Goal: Task Accomplishment & Management: Complete application form

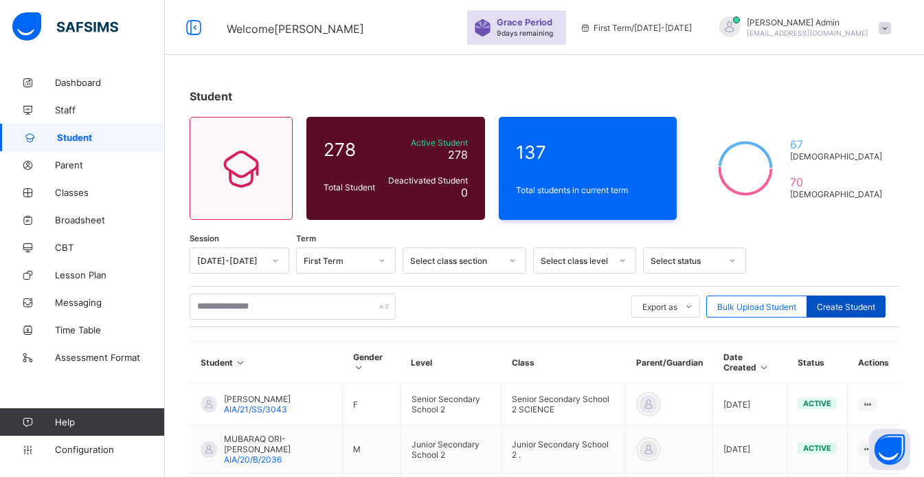
click at [867, 304] on span "Create Student" at bounding box center [846, 307] width 58 height 10
select select "**"
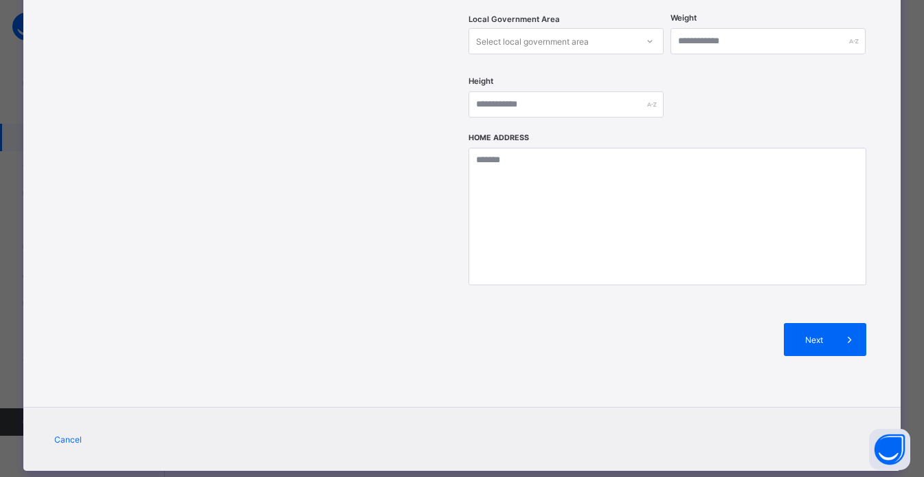
scroll to position [143, 0]
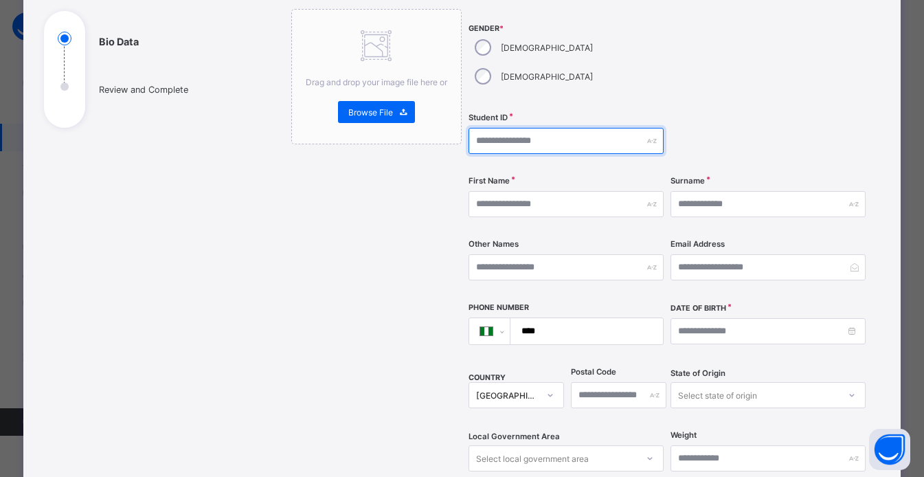
click at [501, 128] on input "text" at bounding box center [566, 141] width 195 height 26
type input "***"
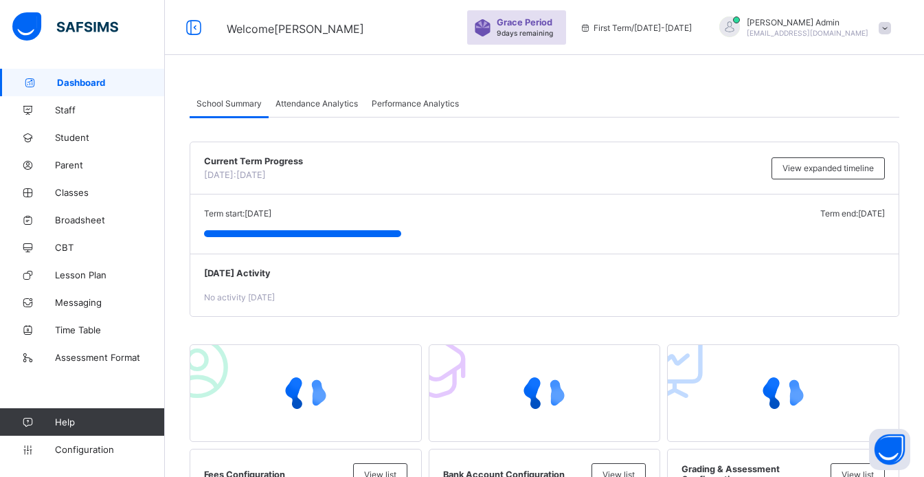
click at [96, 84] on span "Dashboard" at bounding box center [111, 82] width 108 height 11
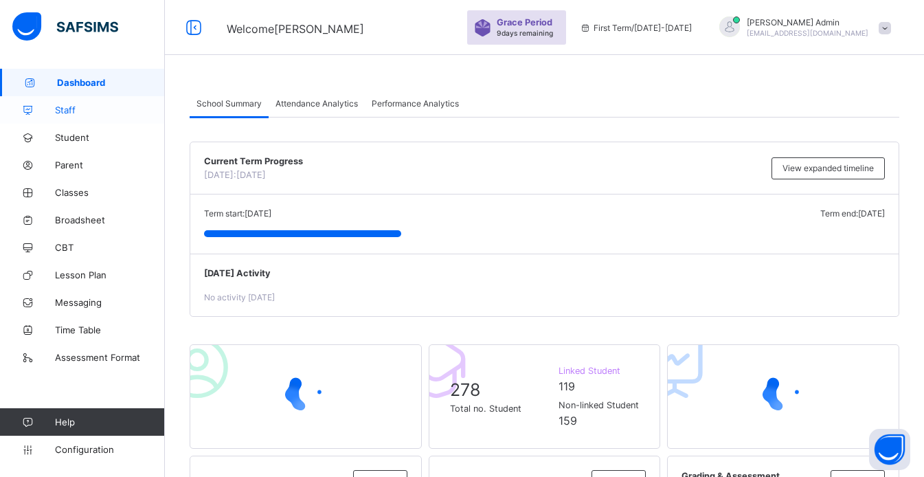
click at [89, 117] on link "Staff" at bounding box center [82, 109] width 165 height 27
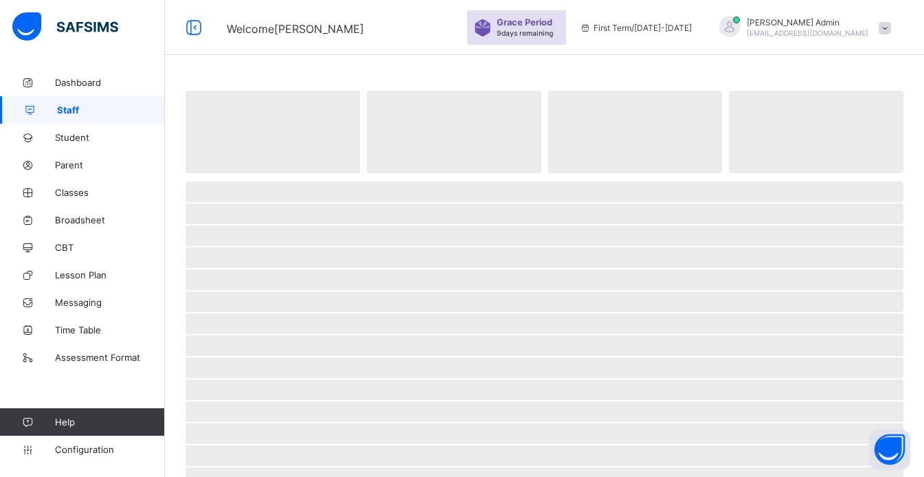
click at [89, 117] on link "Staff" at bounding box center [82, 109] width 165 height 27
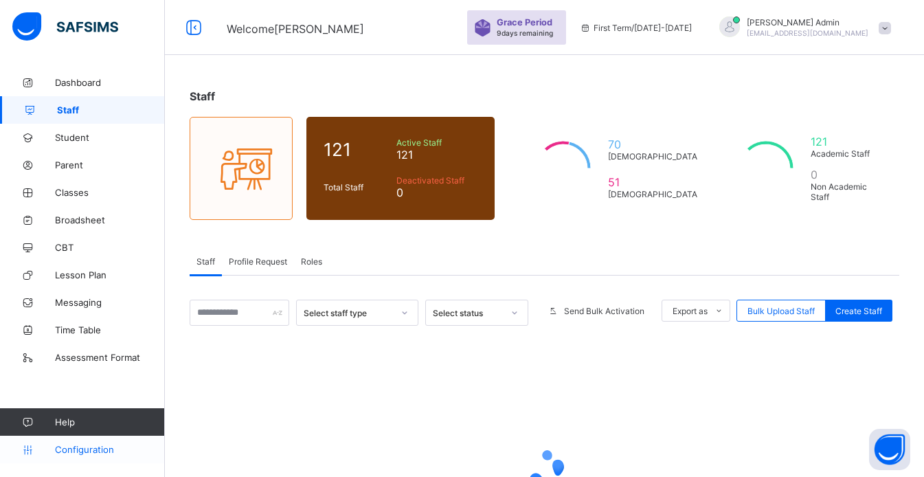
click at [104, 451] on span "Configuration" at bounding box center [109, 449] width 109 height 11
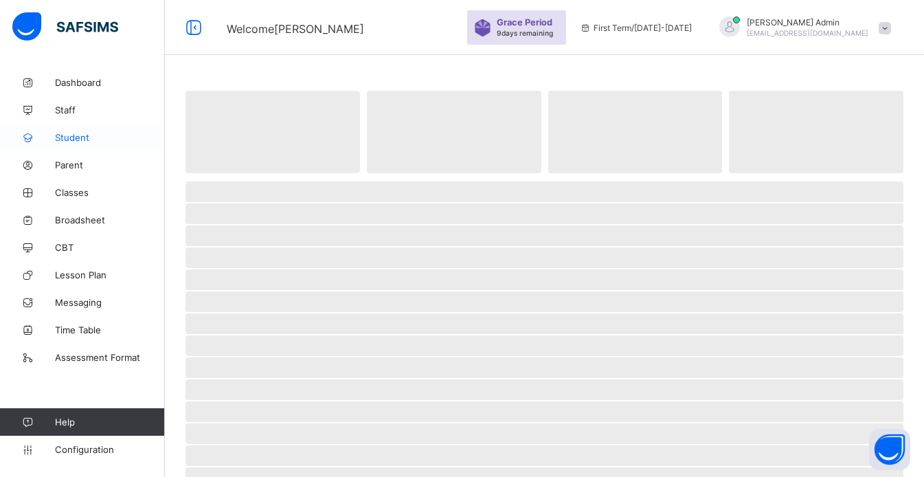
click at [86, 137] on span "Student" at bounding box center [110, 137] width 110 height 11
click at [86, 137] on span "Student" at bounding box center [111, 137] width 108 height 11
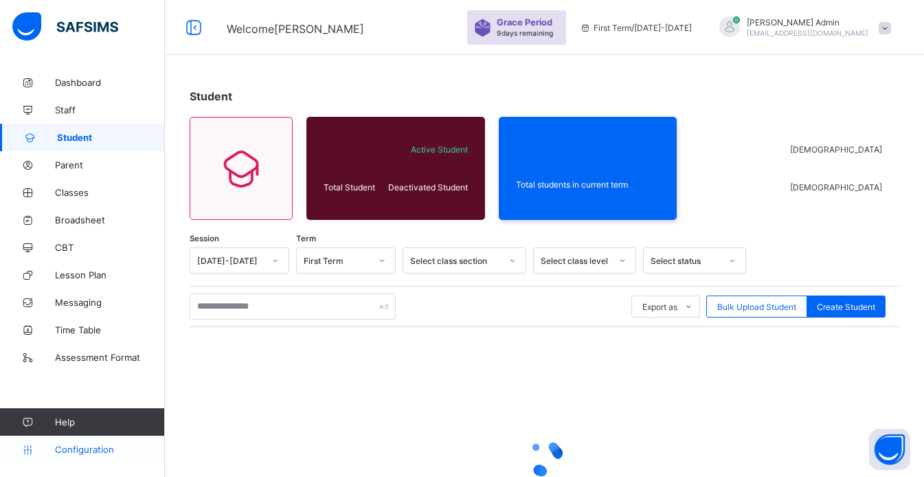
click at [87, 449] on span "Configuration" at bounding box center [109, 449] width 109 height 11
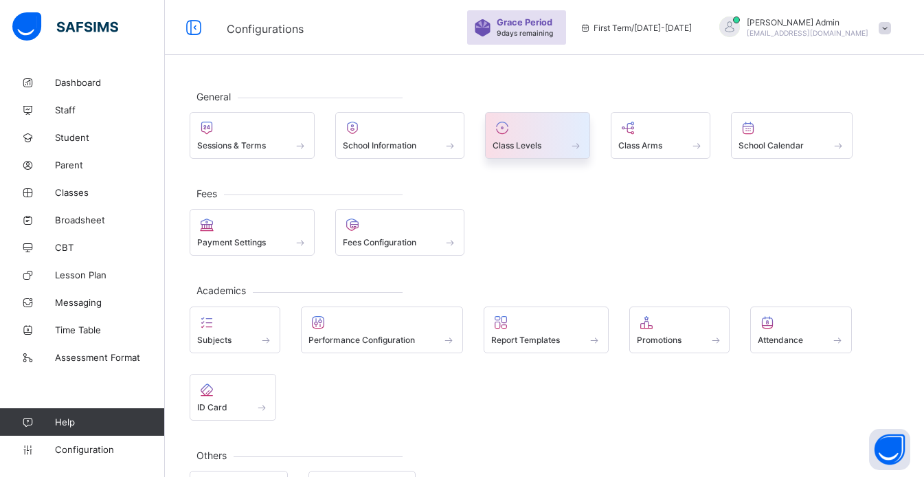
click at [551, 121] on div at bounding box center [538, 128] width 90 height 16
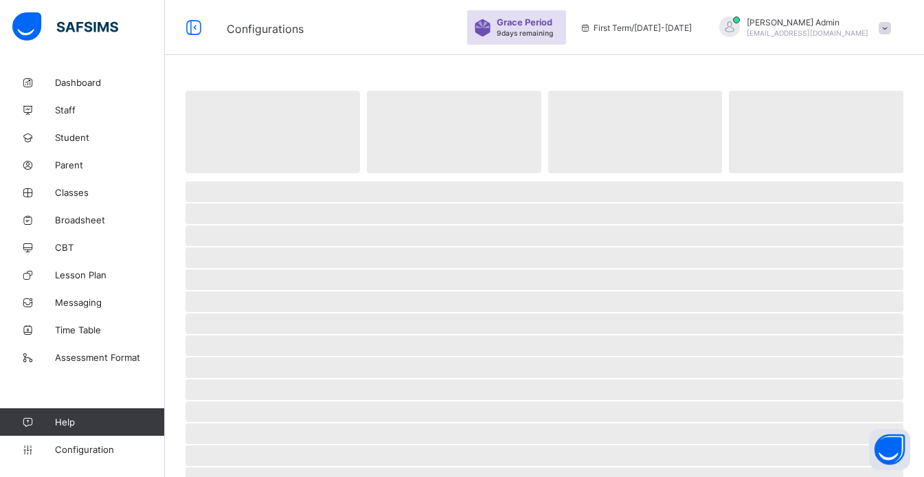
click at [551, 121] on div "‌ ‌ ‌ ‌" at bounding box center [545, 131] width 718 height 84
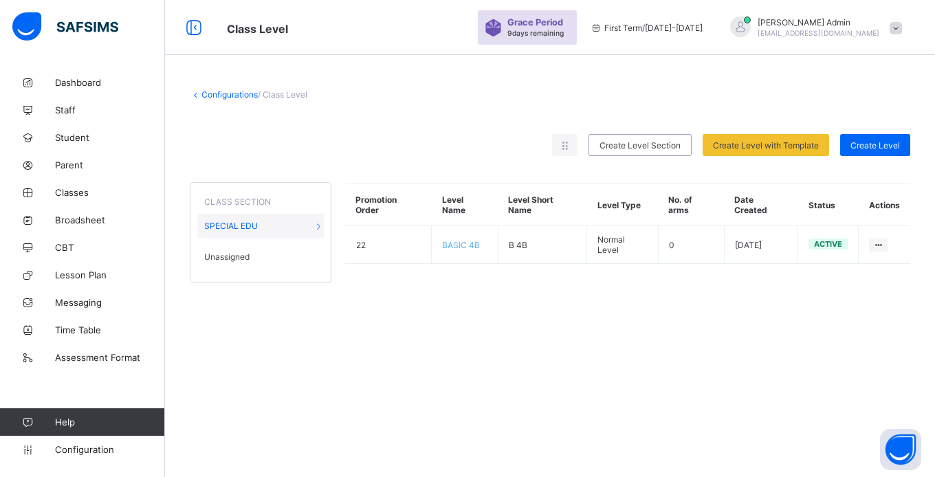
click at [551, 121] on span at bounding box center [550, 123] width 720 height 21
click at [92, 145] on link "Student" at bounding box center [82, 137] width 165 height 27
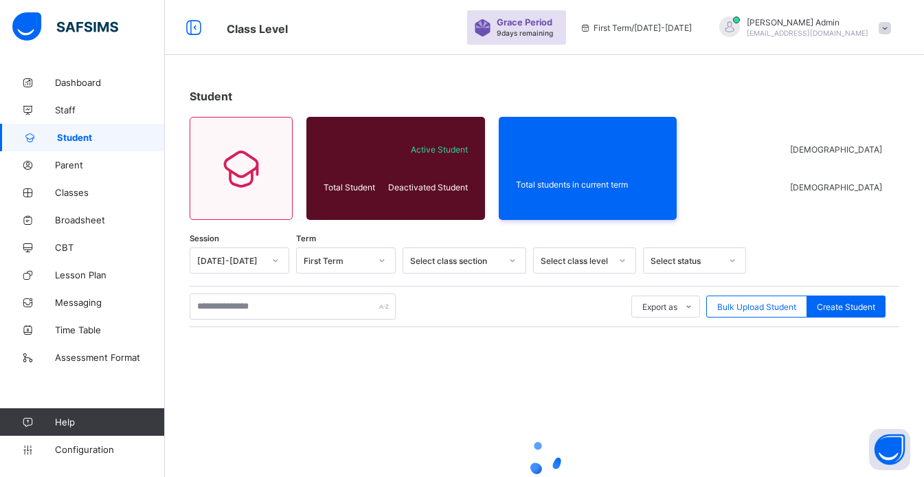
click at [92, 145] on link "Student" at bounding box center [82, 137] width 165 height 27
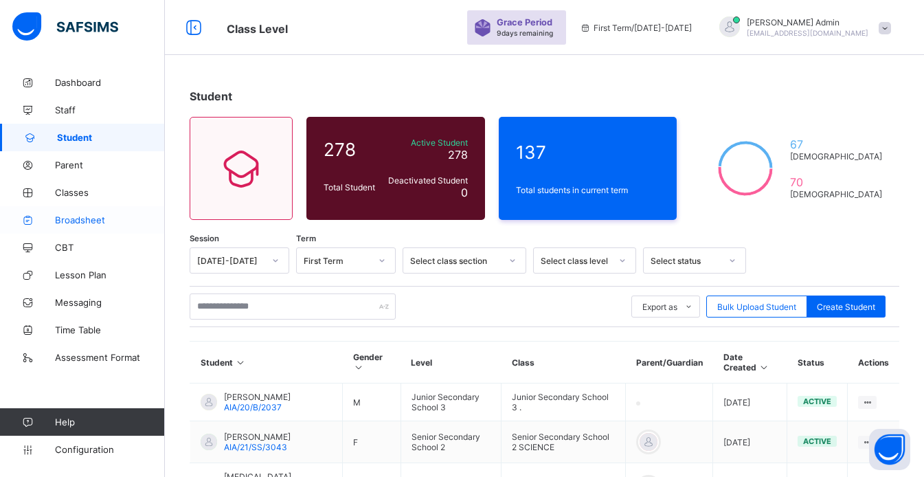
click at [87, 220] on span "Broadsheet" at bounding box center [110, 219] width 110 height 11
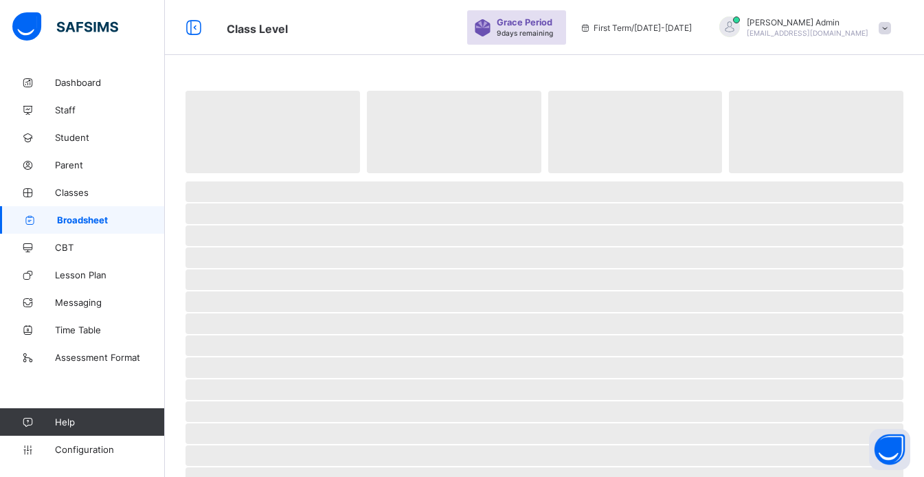
click at [87, 220] on span "Broadsheet" at bounding box center [111, 219] width 108 height 11
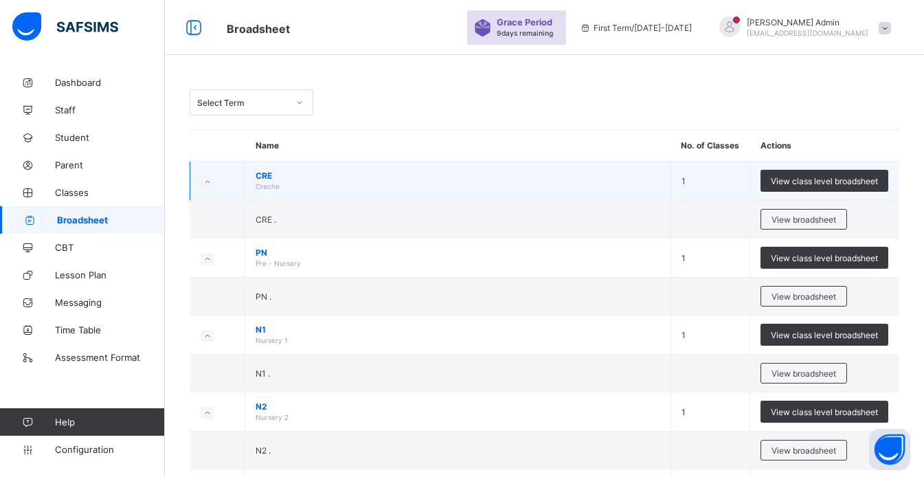
click at [636, 186] on td "CRE Creche" at bounding box center [458, 181] width 426 height 39
click at [788, 180] on span "View class level broadsheet" at bounding box center [824, 181] width 107 height 10
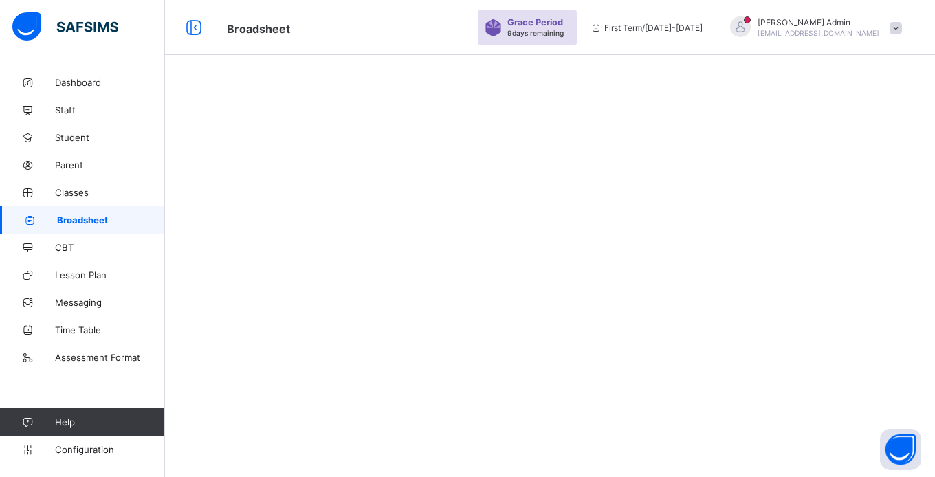
click at [788, 180] on div at bounding box center [550, 238] width 770 height 477
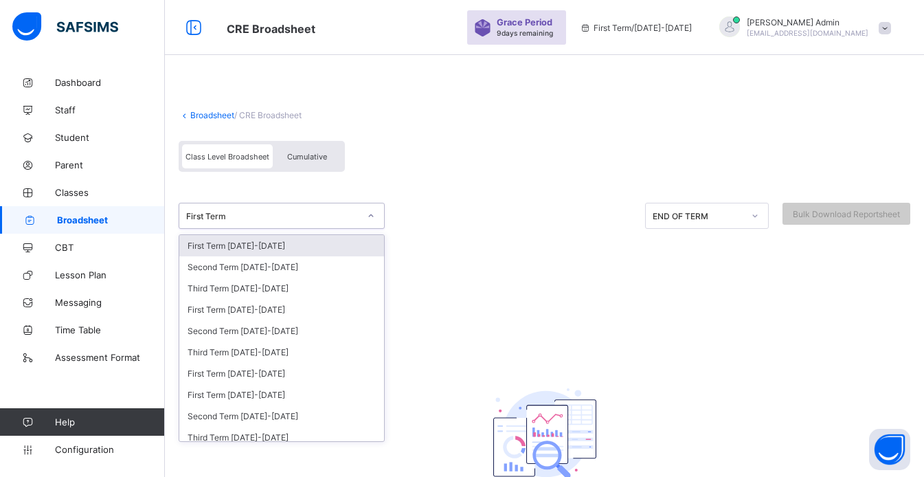
click at [371, 214] on icon at bounding box center [371, 216] width 8 height 14
click at [353, 247] on div "First Term 2025-2026" at bounding box center [281, 245] width 205 height 21
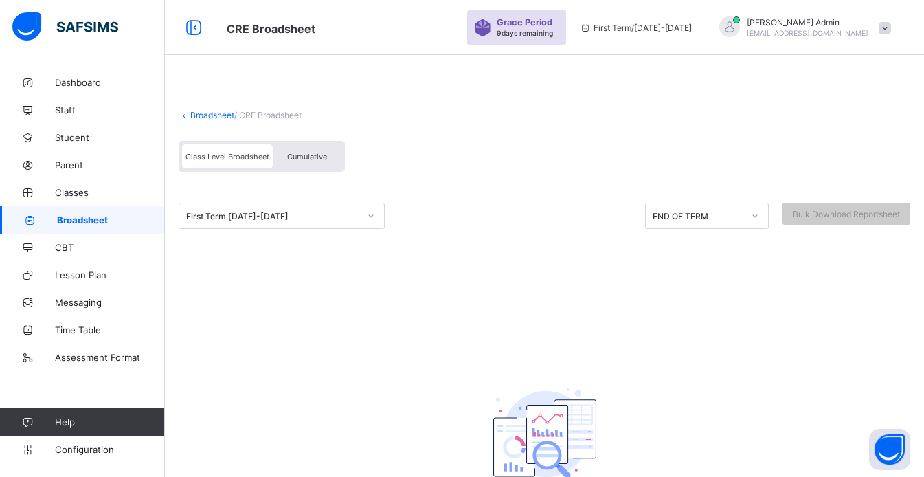
click at [343, 265] on div "First Term 2025-2026 END OF TERM Bulk Download Reportsheet" at bounding box center [545, 233] width 732 height 95
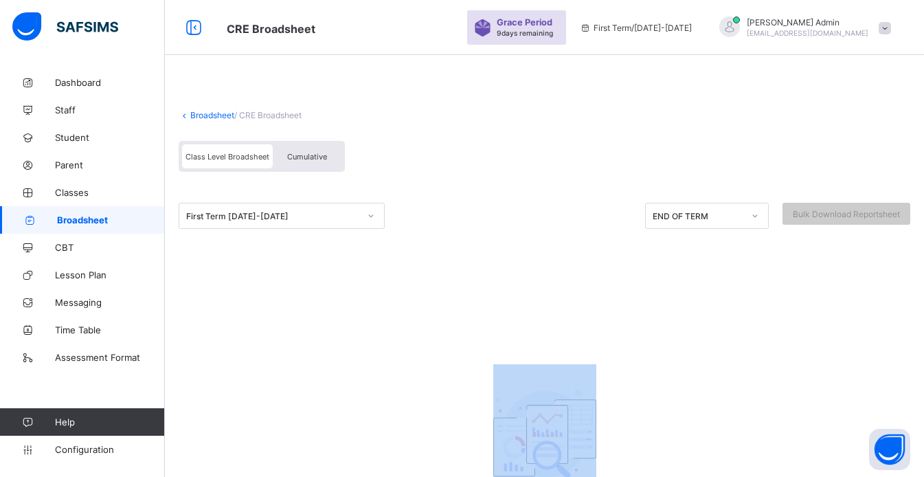
click at [343, 265] on div "First Term 2025-2026 END OF TERM Bulk Download Reportsheet" at bounding box center [545, 233] width 732 height 95
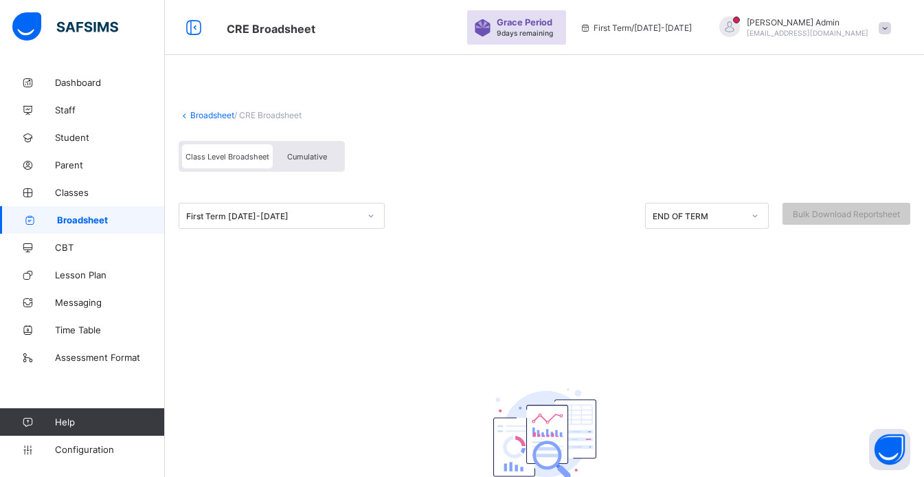
click at [188, 113] on icon at bounding box center [185, 115] width 12 height 10
click at [196, 30] on icon at bounding box center [193, 28] width 23 height 20
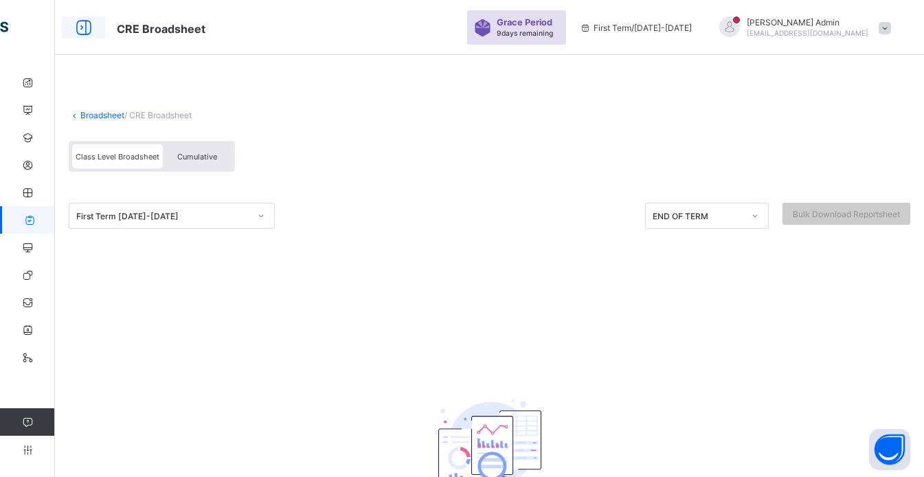
click at [85, 26] on icon at bounding box center [83, 28] width 23 height 20
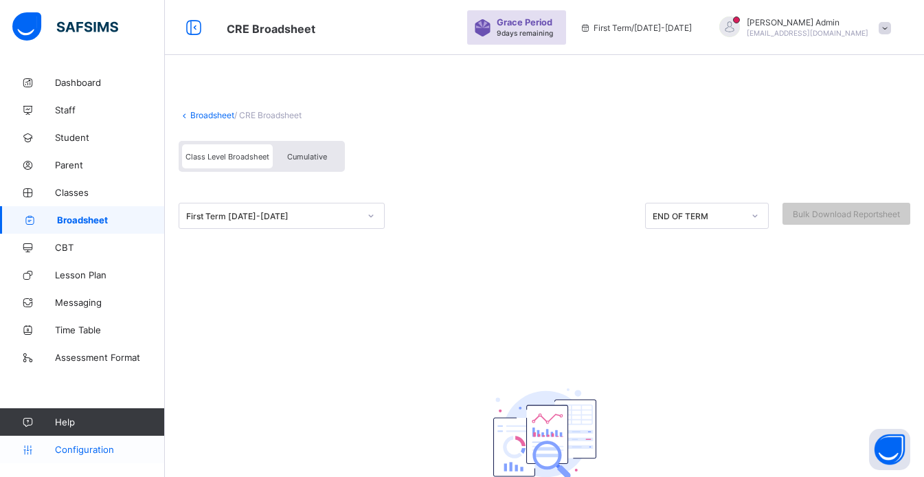
click at [112, 450] on span "Configuration" at bounding box center [109, 449] width 109 height 11
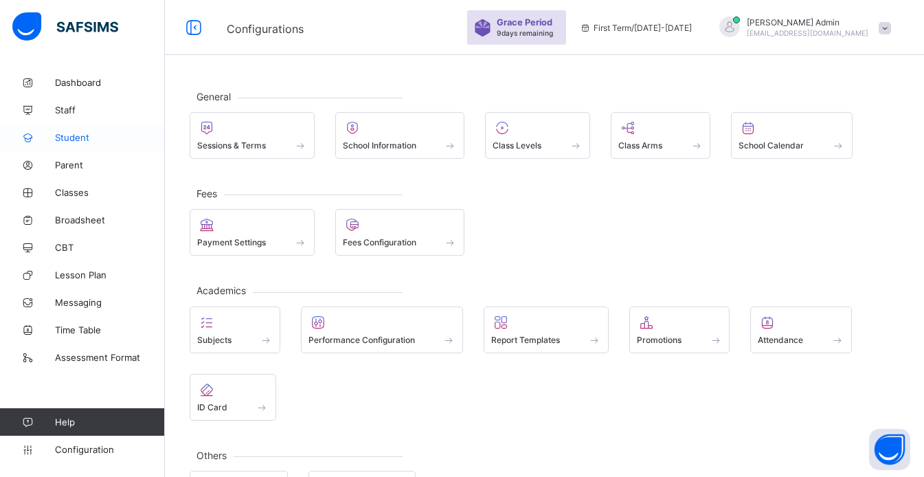
click at [80, 145] on link "Student" at bounding box center [82, 137] width 165 height 27
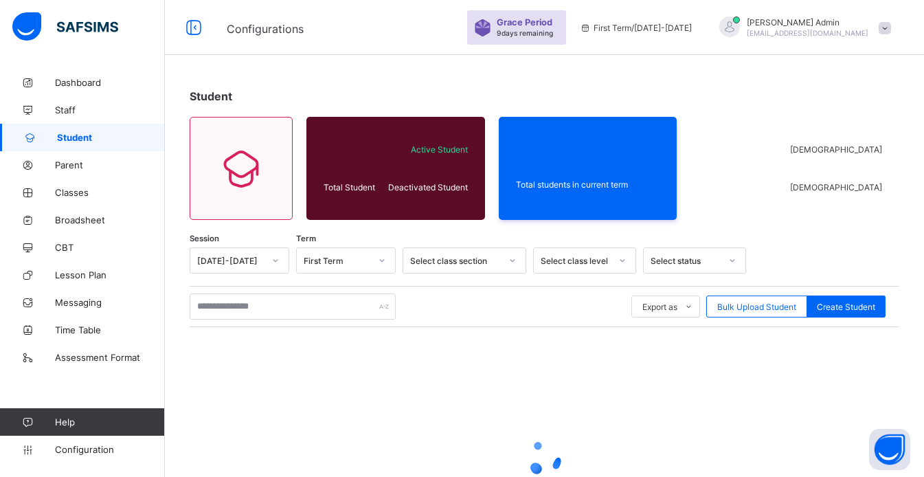
click at [80, 145] on link "Student" at bounding box center [82, 137] width 165 height 27
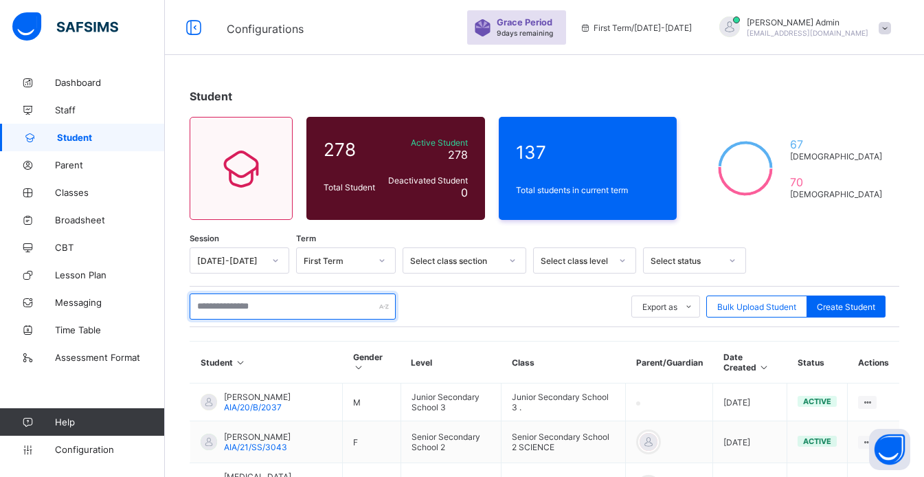
click at [370, 309] on input "text" at bounding box center [293, 306] width 206 height 26
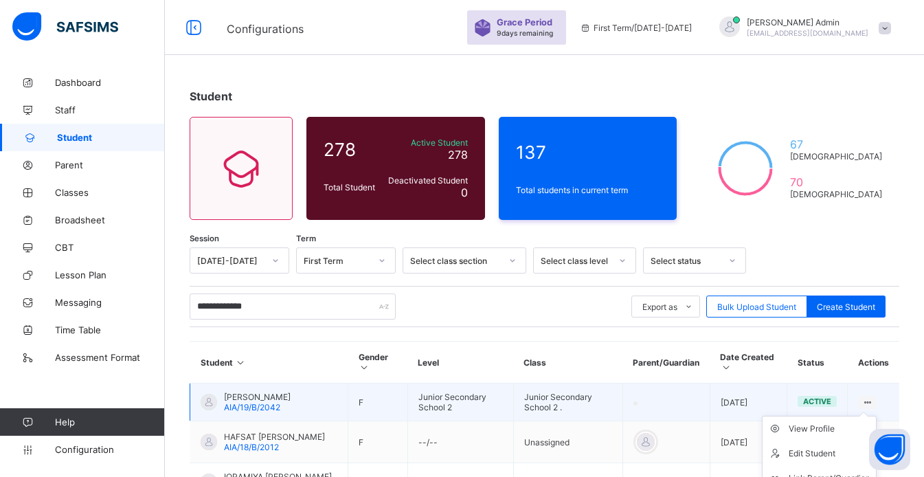
click at [874, 401] on icon at bounding box center [868, 402] width 12 height 10
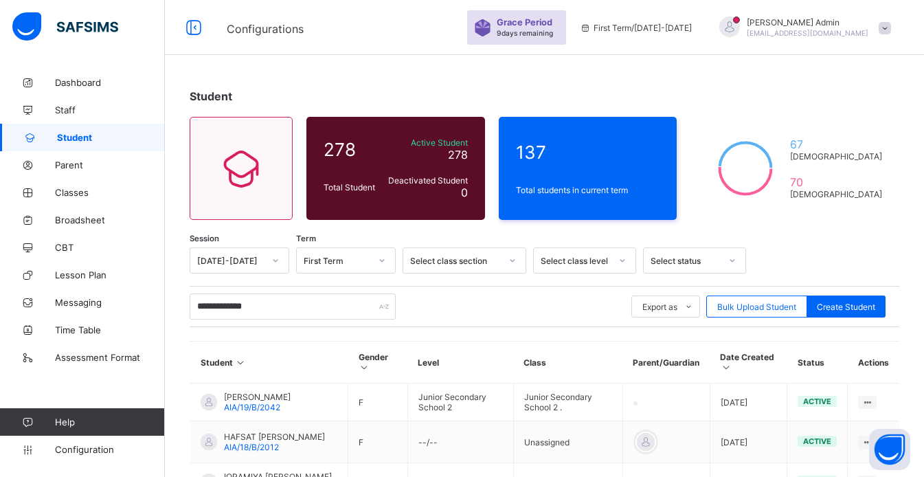
click at [85, 124] on link "Student" at bounding box center [82, 137] width 165 height 27
click at [89, 133] on span "Student" at bounding box center [111, 137] width 108 height 11
click at [381, 303] on div "**********" at bounding box center [293, 306] width 206 height 26
type input "*"
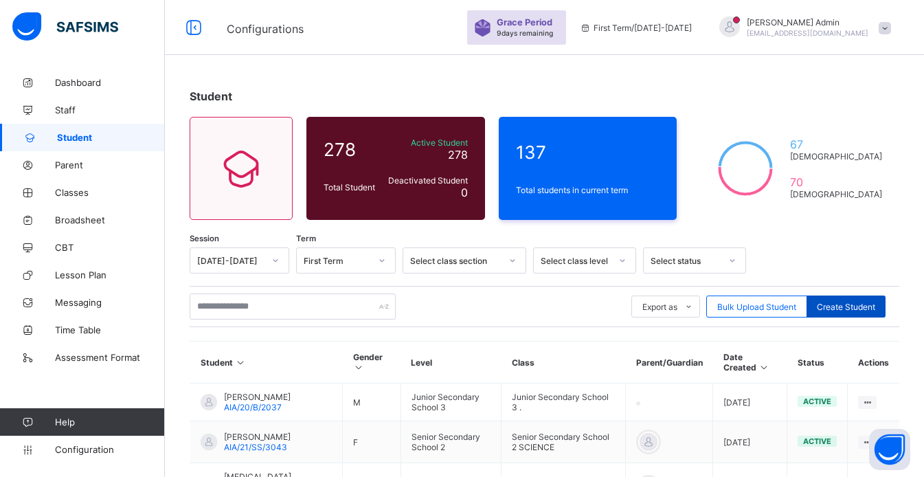
click at [849, 313] on div "Create Student" at bounding box center [846, 307] width 79 height 22
select select "**"
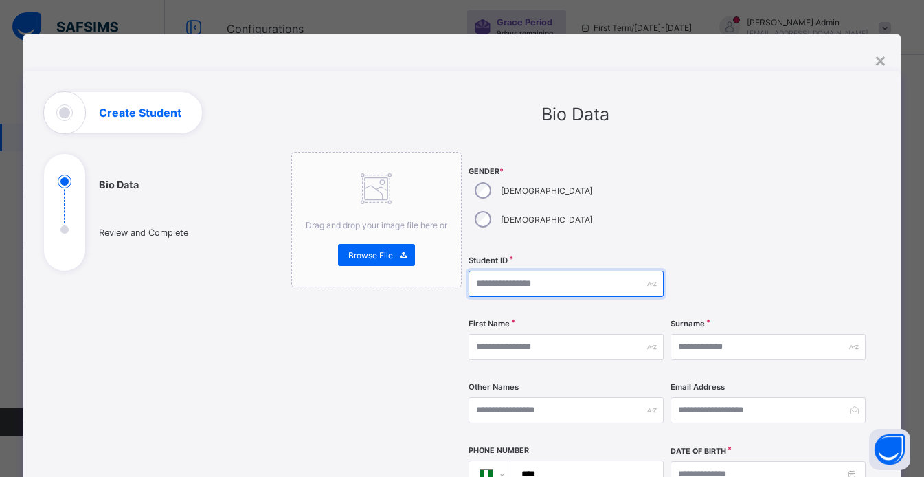
click at [516, 271] on input "text" at bounding box center [566, 284] width 195 height 26
click at [885, 56] on div "×" at bounding box center [880, 59] width 13 height 23
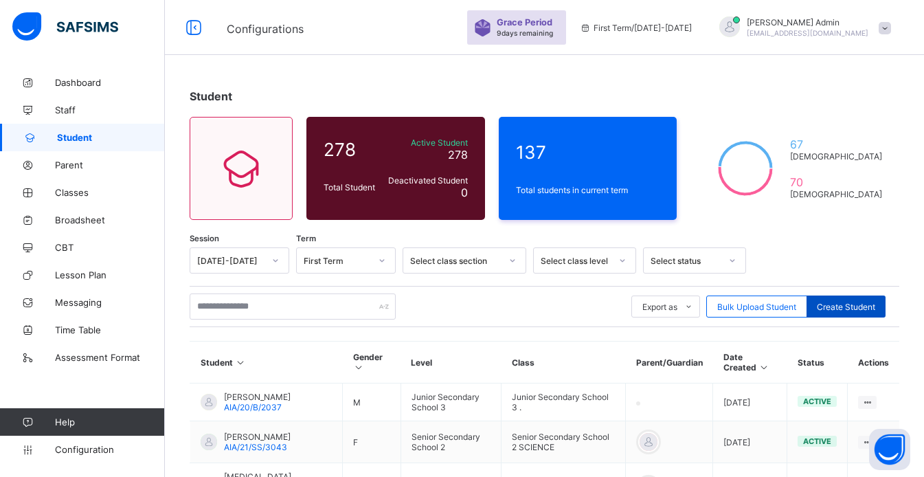
click at [858, 304] on span "Create Student" at bounding box center [846, 307] width 58 height 10
select select "**"
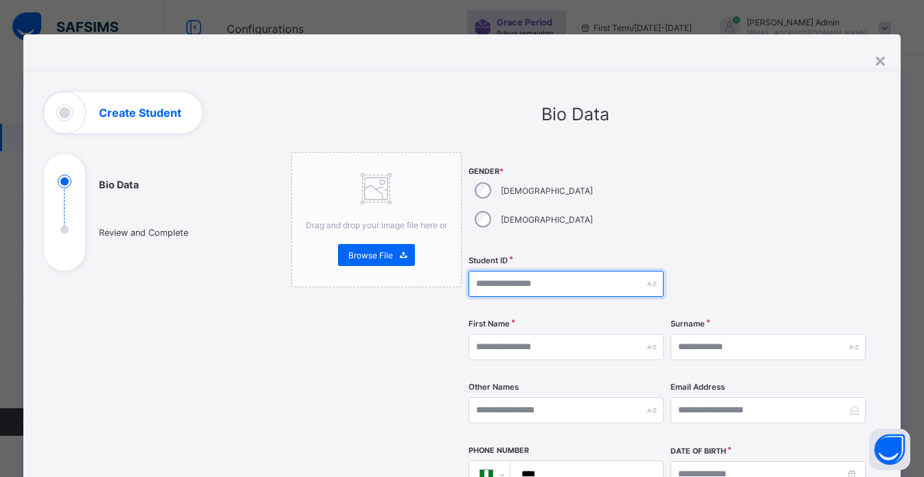
click at [539, 271] on input "text" at bounding box center [566, 284] width 195 height 26
type input "*********"
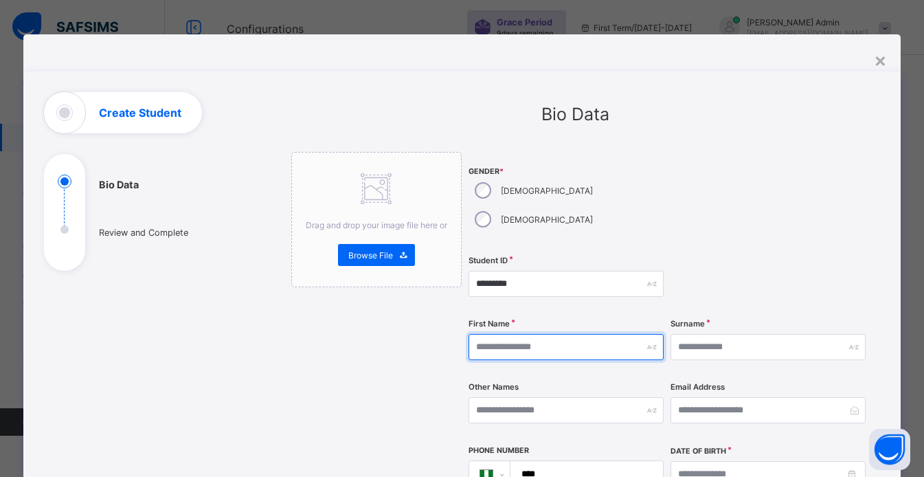
click at [516, 334] on input "text" at bounding box center [566, 347] width 195 height 26
type input "******"
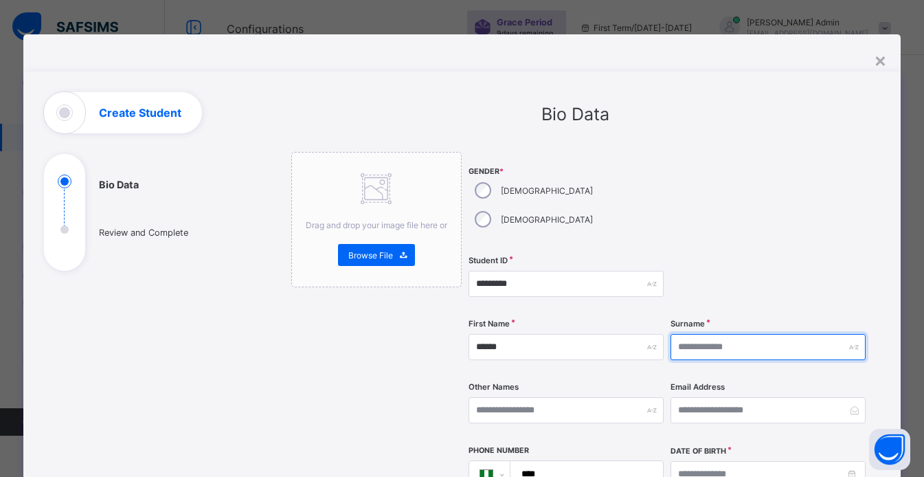
click at [692, 334] on input "text" at bounding box center [768, 347] width 195 height 26
type input "**********"
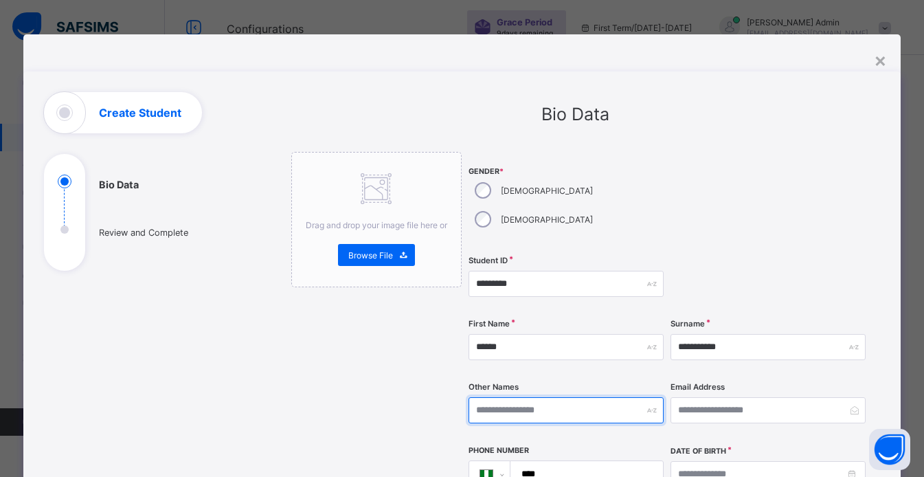
click at [596, 397] on input "text" at bounding box center [566, 410] width 195 height 26
type input "****"
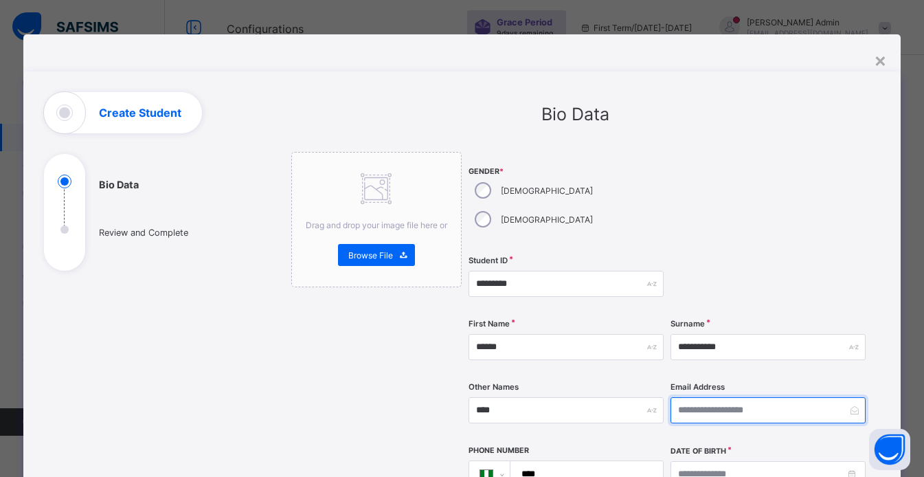
click at [752, 397] on input "email" at bounding box center [768, 410] width 195 height 26
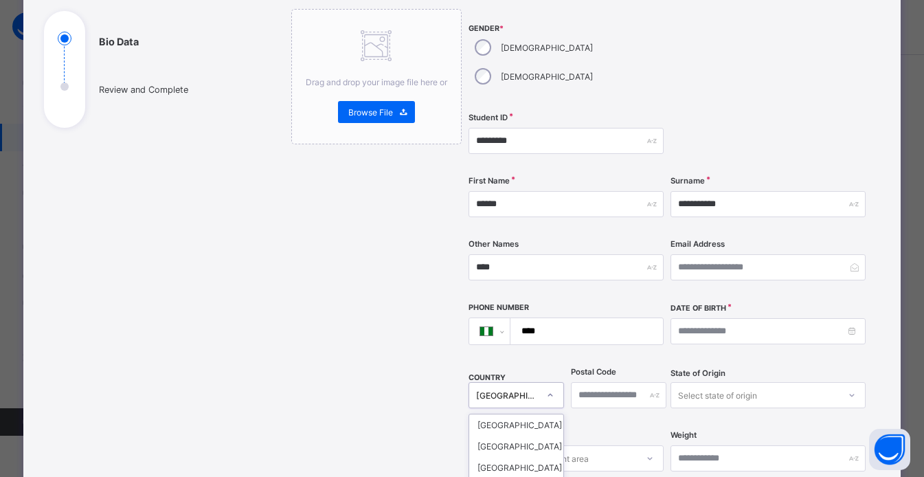
scroll to position [265, 0]
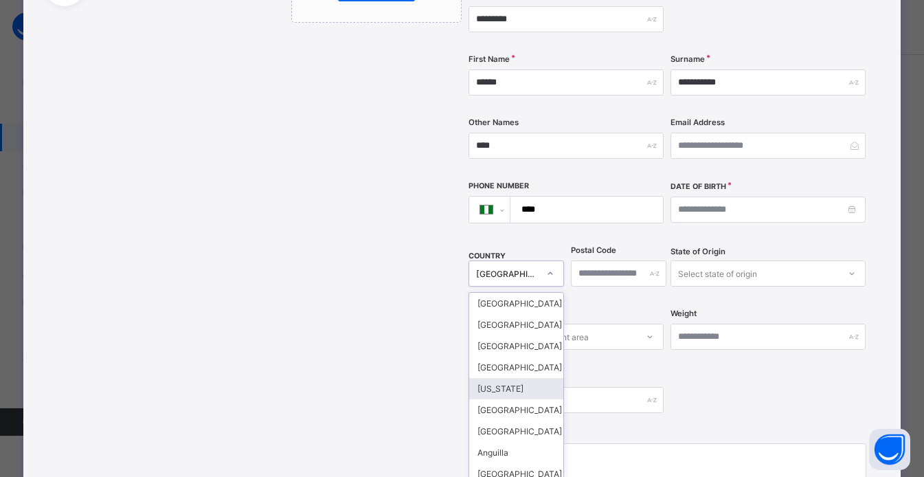
click at [549, 287] on div "option American Samoa focused, 5 of 250. 250 results available. Use Up and Down…" at bounding box center [517, 274] width 96 height 26
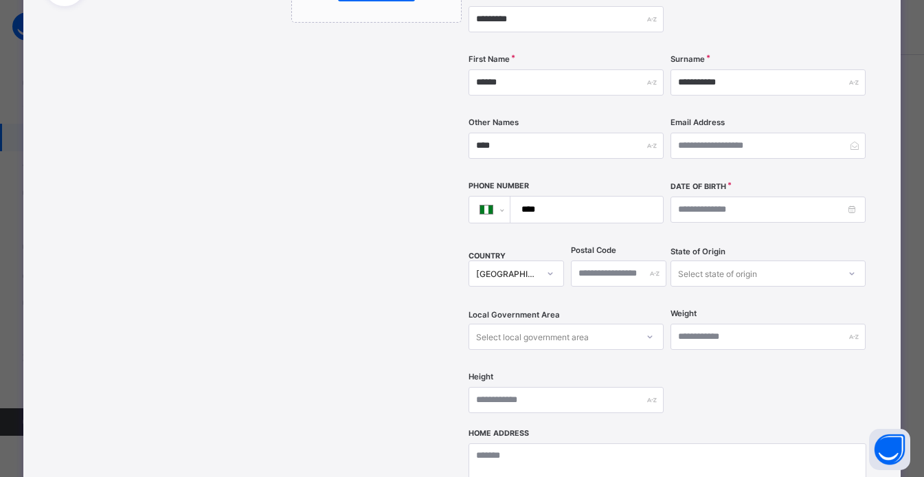
click at [632, 197] on input "****" at bounding box center [584, 210] width 142 height 26
click at [917, 427] on div "**********" at bounding box center [462, 238] width 924 height 477
click at [735, 197] on input at bounding box center [768, 210] width 195 height 26
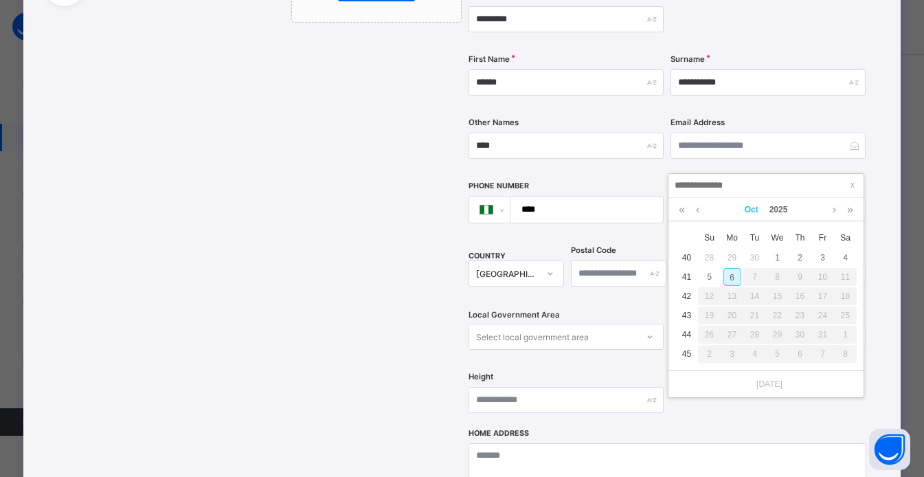
click at [752, 215] on link "Oct" at bounding box center [752, 209] width 25 height 23
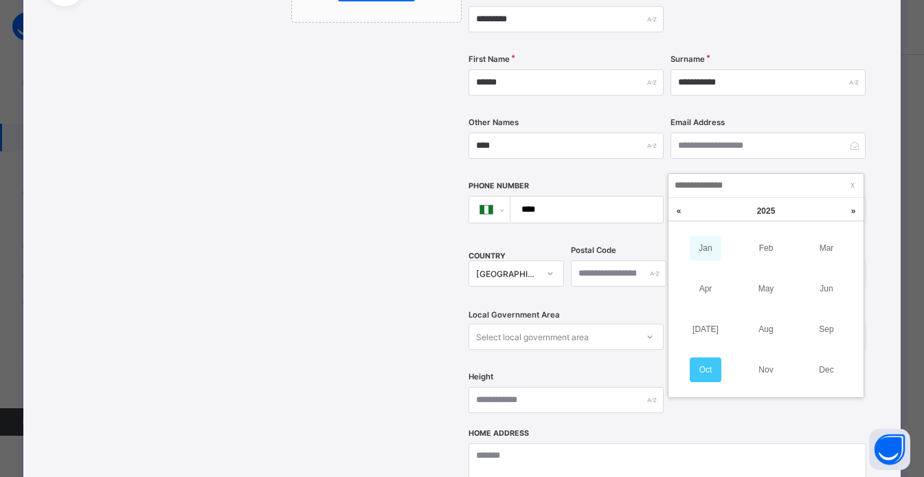
click at [707, 250] on link "Jan" at bounding box center [706, 248] width 32 height 25
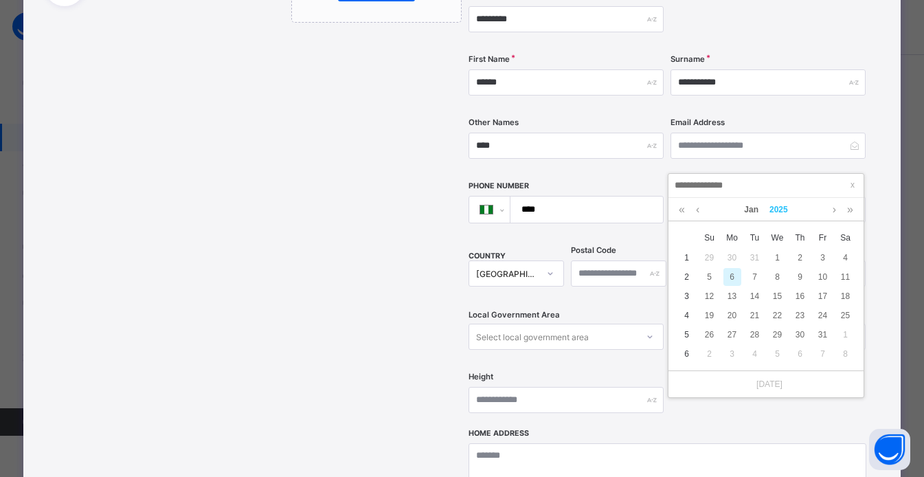
click at [785, 212] on link "2025" at bounding box center [779, 209] width 30 height 23
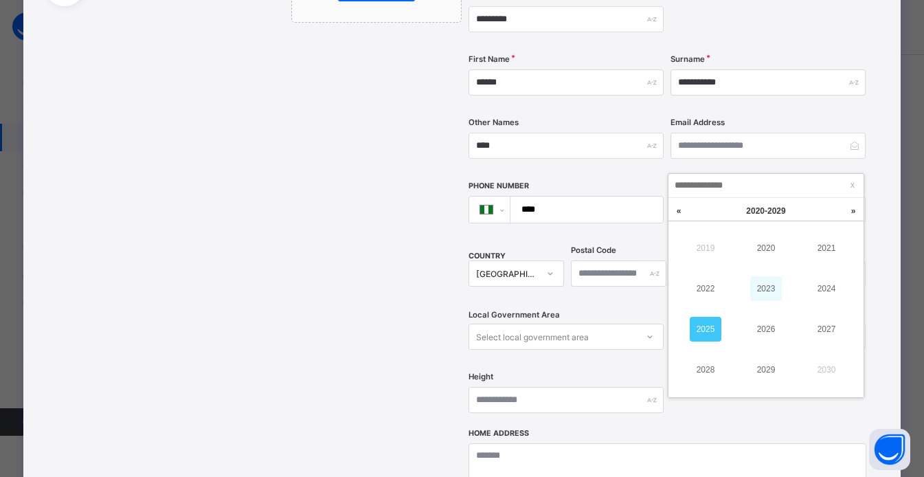
click at [775, 289] on link "2023" at bounding box center [767, 288] width 32 height 25
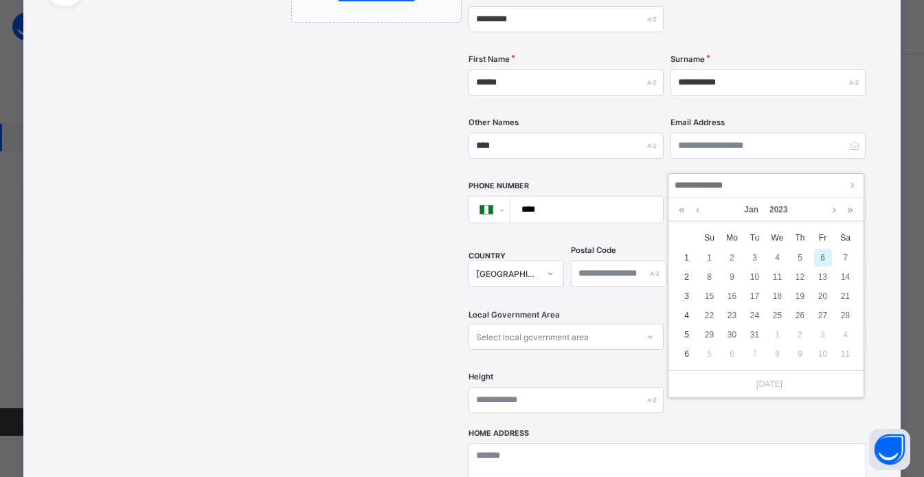
click at [763, 390] on div "Today" at bounding box center [766, 383] width 195 height 27
click at [798, 258] on div "5" at bounding box center [801, 258] width 18 height 18
type input "**********"
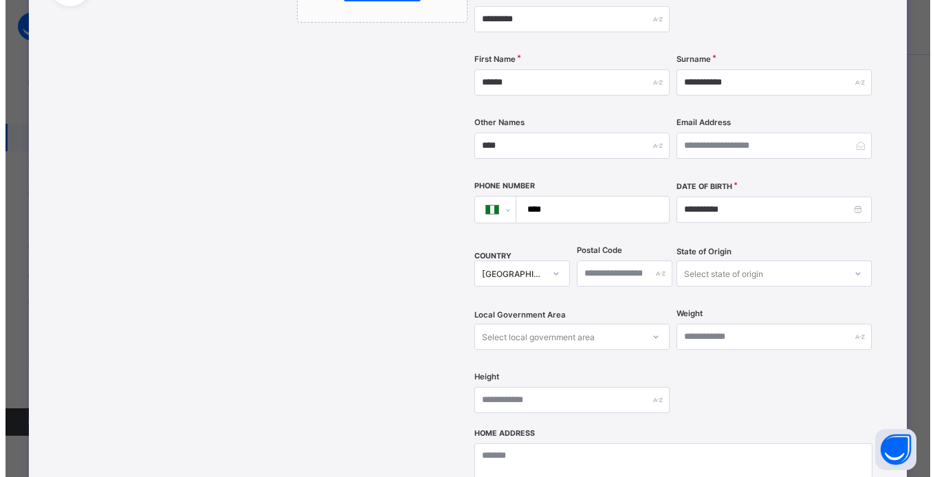
scroll to position [560, 0]
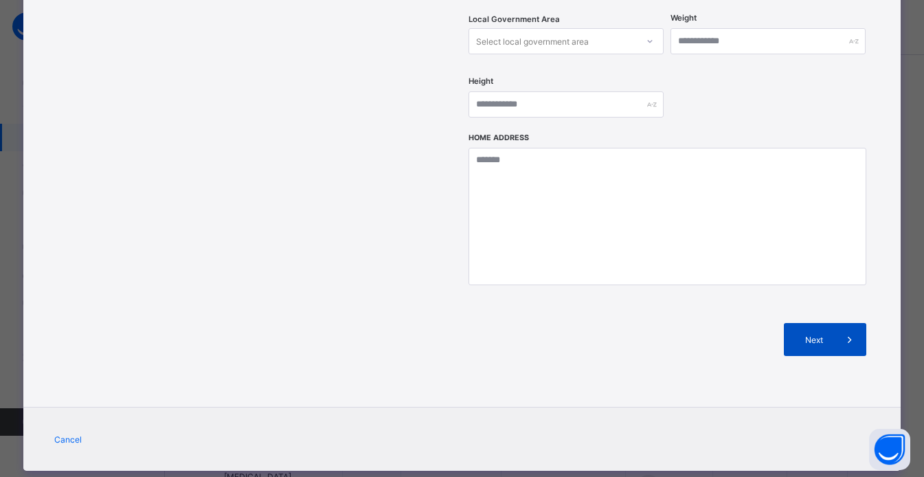
click at [839, 323] on span at bounding box center [850, 339] width 33 height 33
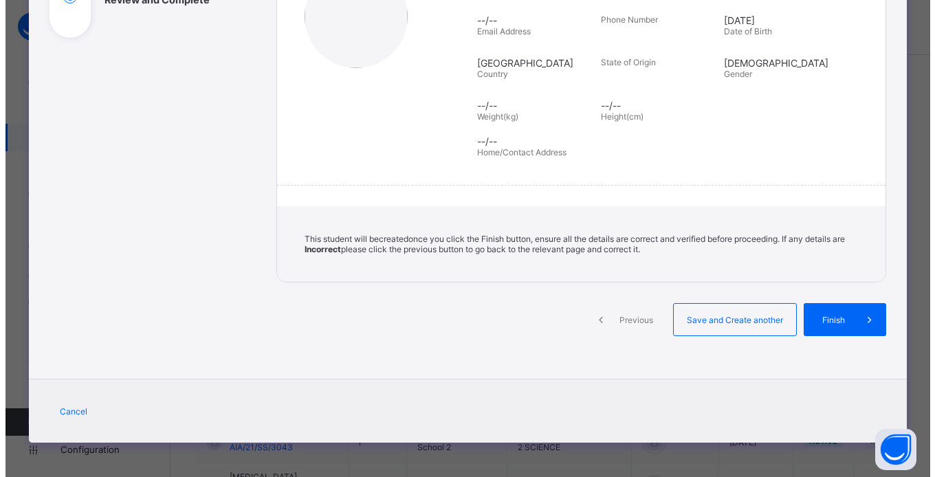
scroll to position [233, 0]
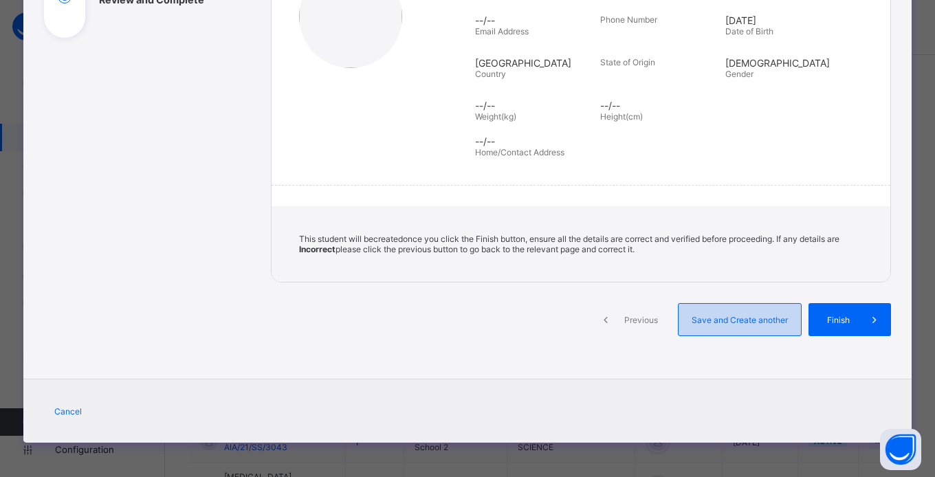
click at [782, 326] on div "Save and Create another" at bounding box center [740, 319] width 124 height 33
select select "**"
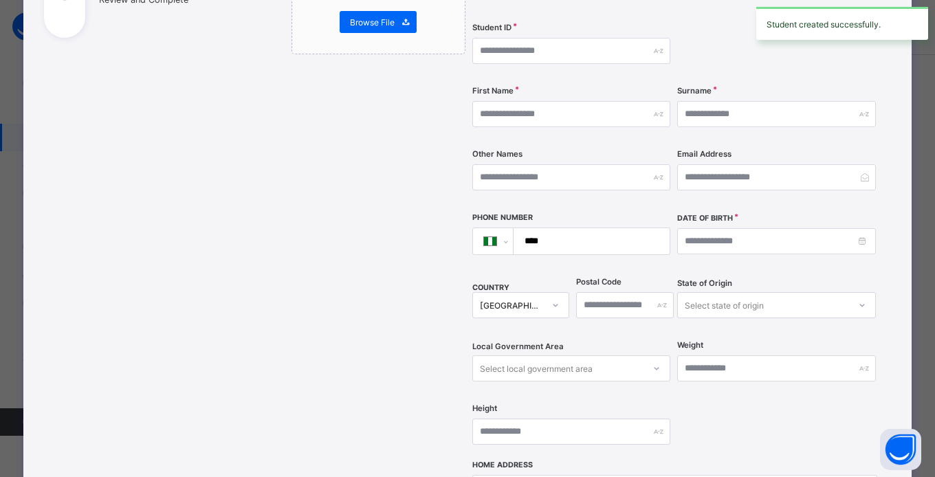
scroll to position [560, 0]
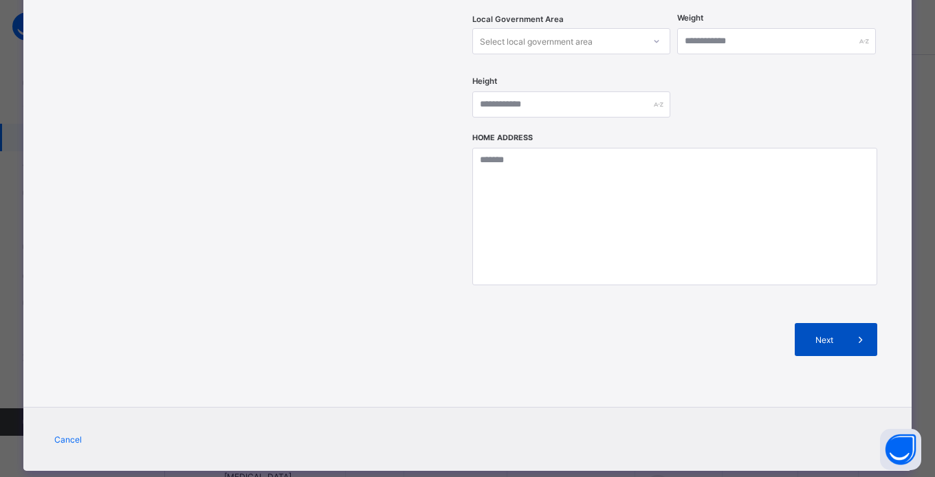
click at [830, 323] on div "Next" at bounding box center [836, 339] width 82 height 33
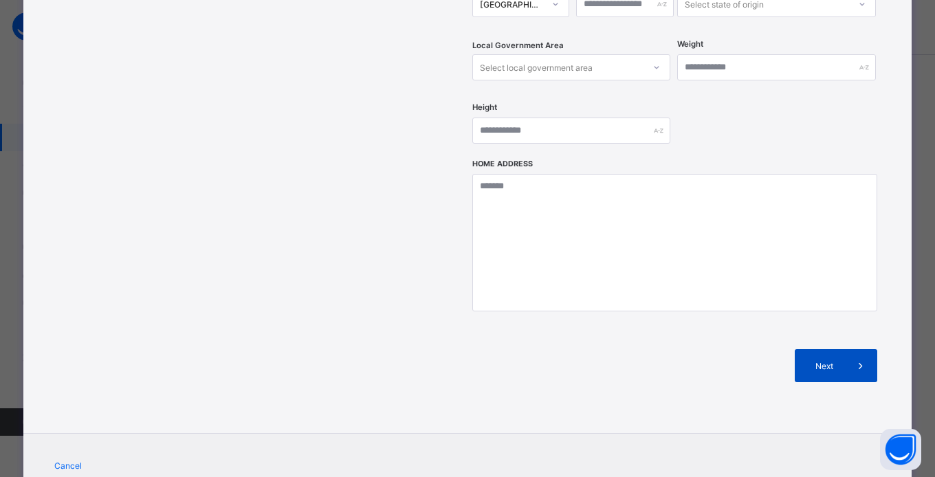
click at [819, 361] on span "Next" at bounding box center [824, 366] width 39 height 10
click at [856, 359] on icon at bounding box center [860, 366] width 15 height 14
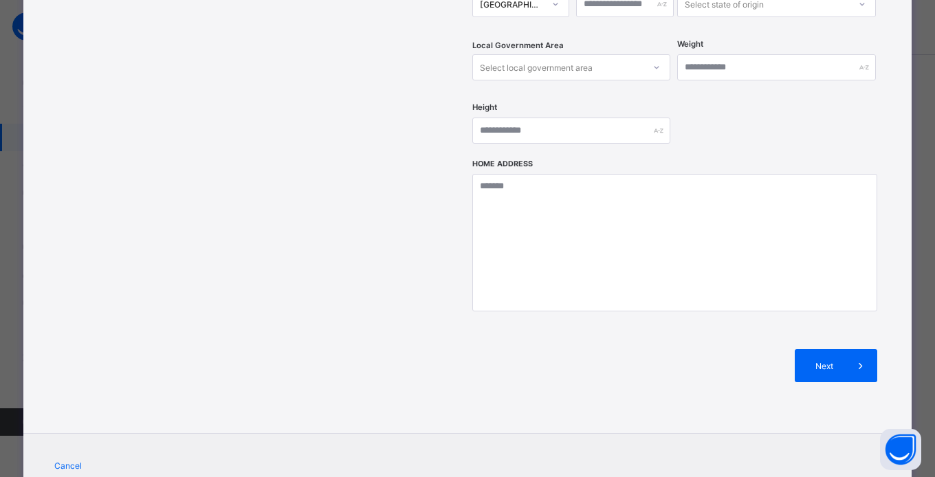
click at [924, 103] on div "**********" at bounding box center [467, 238] width 935 height 477
click at [924, 102] on div "**********" at bounding box center [467, 238] width 935 height 477
